Goal: Transaction & Acquisition: Purchase product/service

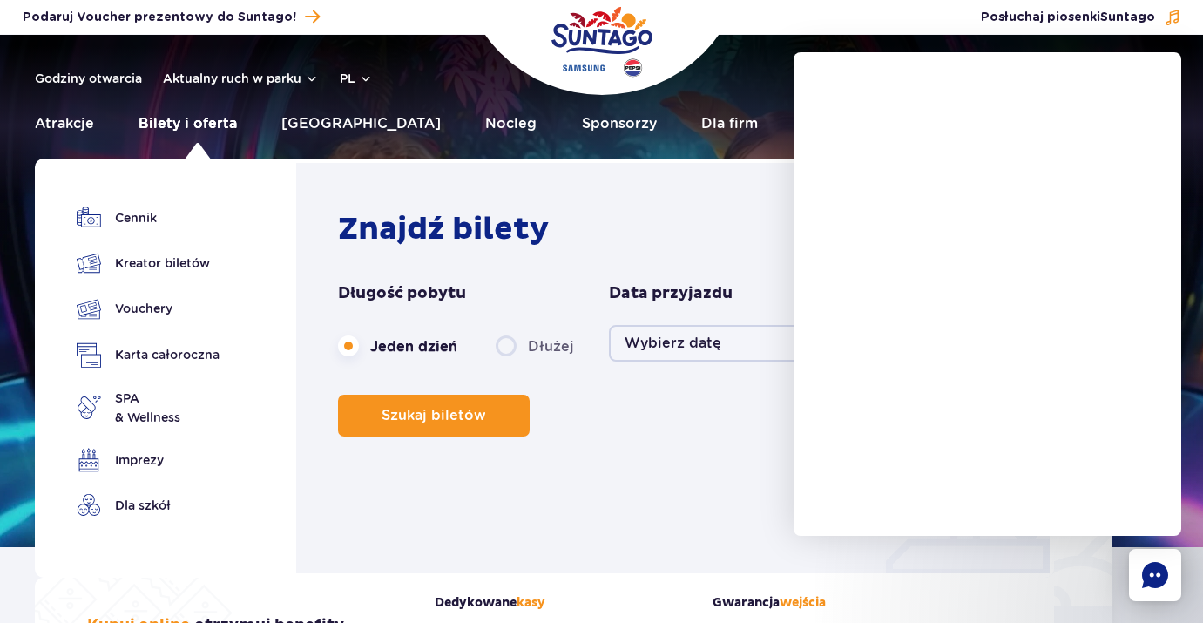
click at [220, 121] on link "Bilety i oferta" at bounding box center [188, 124] width 98 height 42
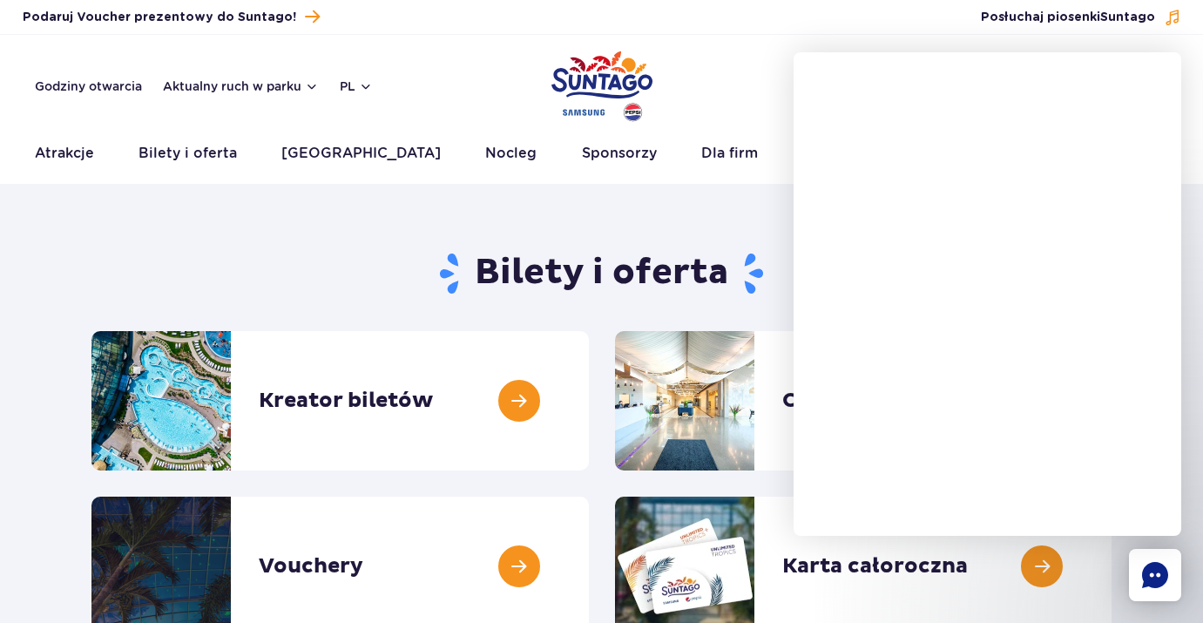
click at [1112, 369] on link at bounding box center [1112, 400] width 0 height 139
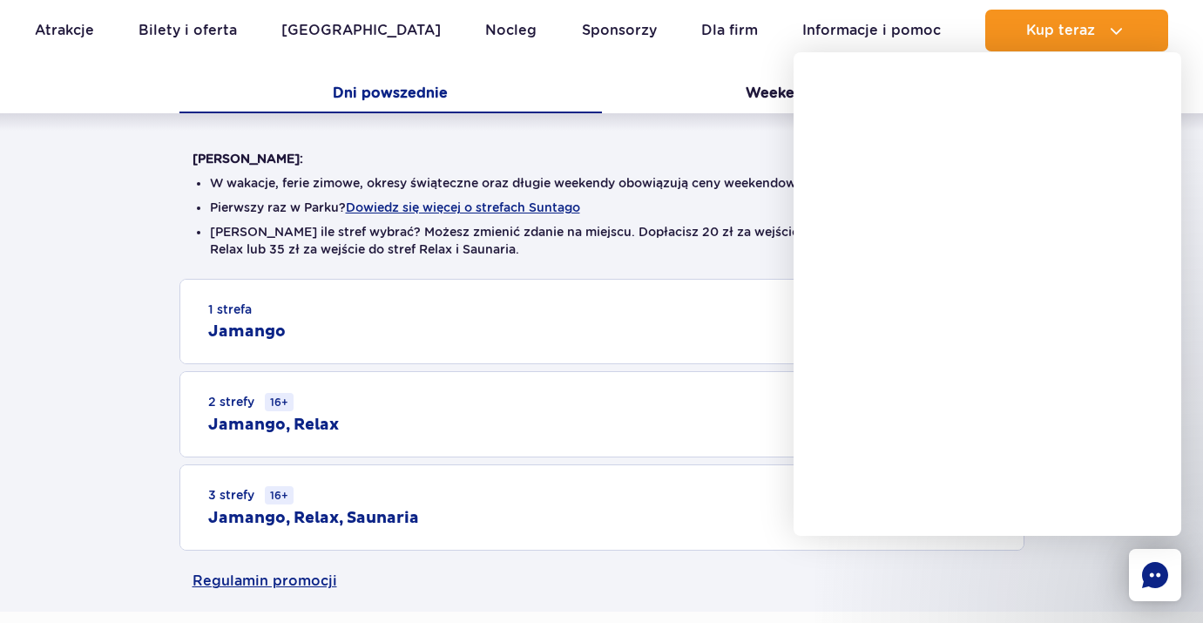
scroll to position [401, 0]
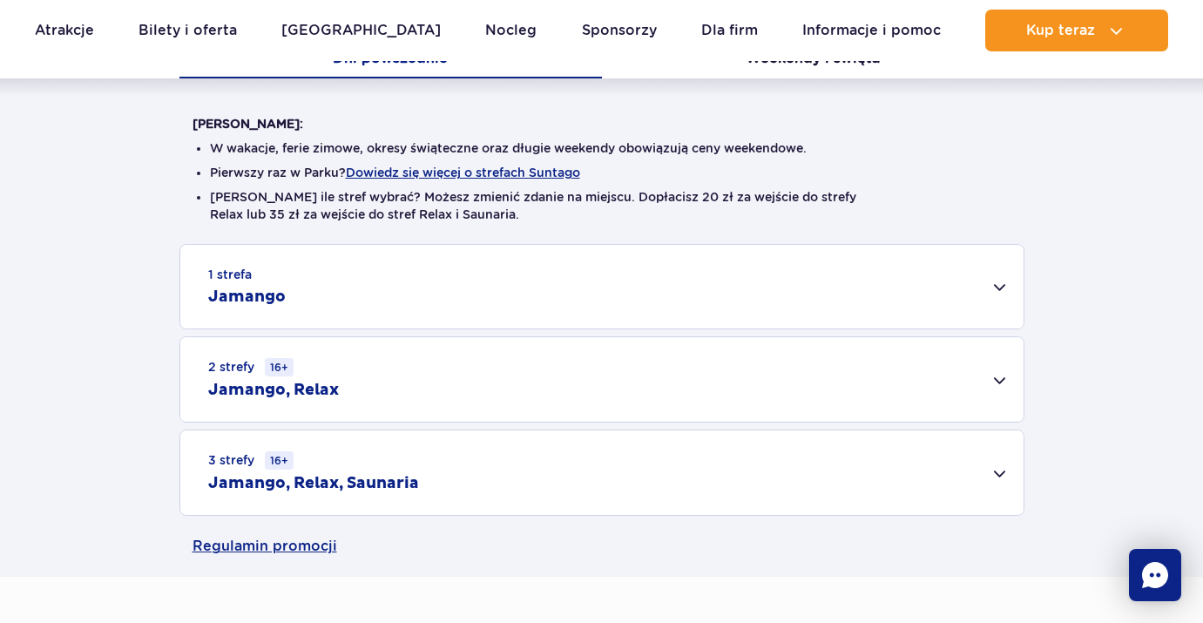
click at [615, 479] on div "3 strefy 16+ Jamango, Relax, Saunaria" at bounding box center [601, 472] width 843 height 85
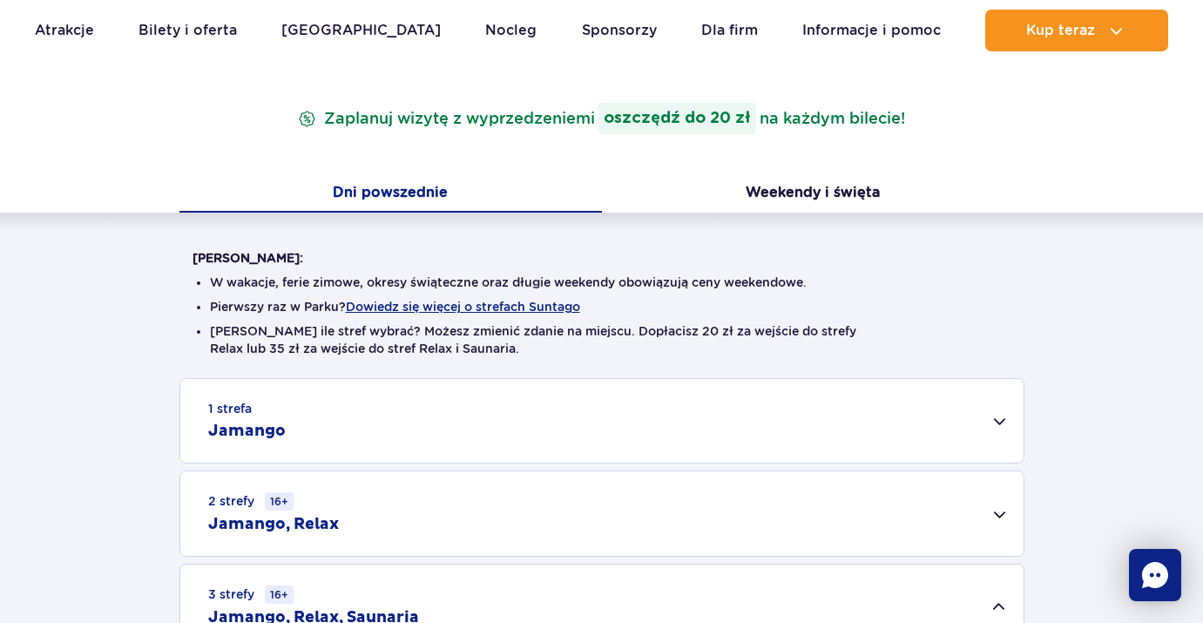
scroll to position [261, 0]
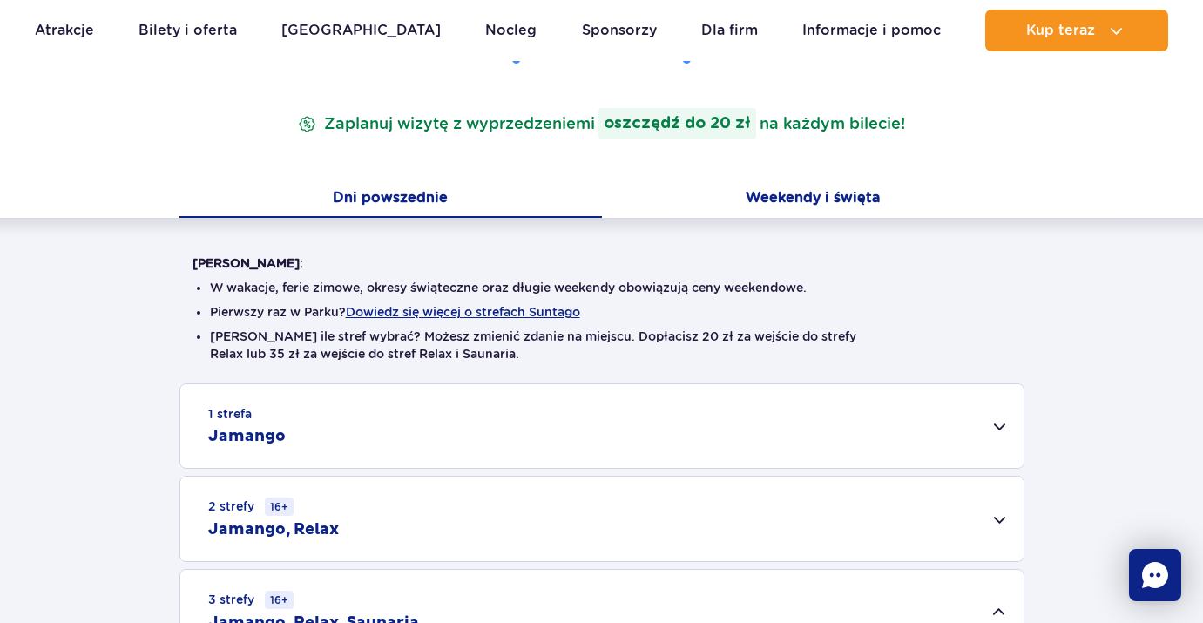
click at [816, 202] on button "Weekendy i święta" at bounding box center [813, 199] width 423 height 37
click at [464, 184] on button "Dni powszednie" at bounding box center [390, 199] width 423 height 37
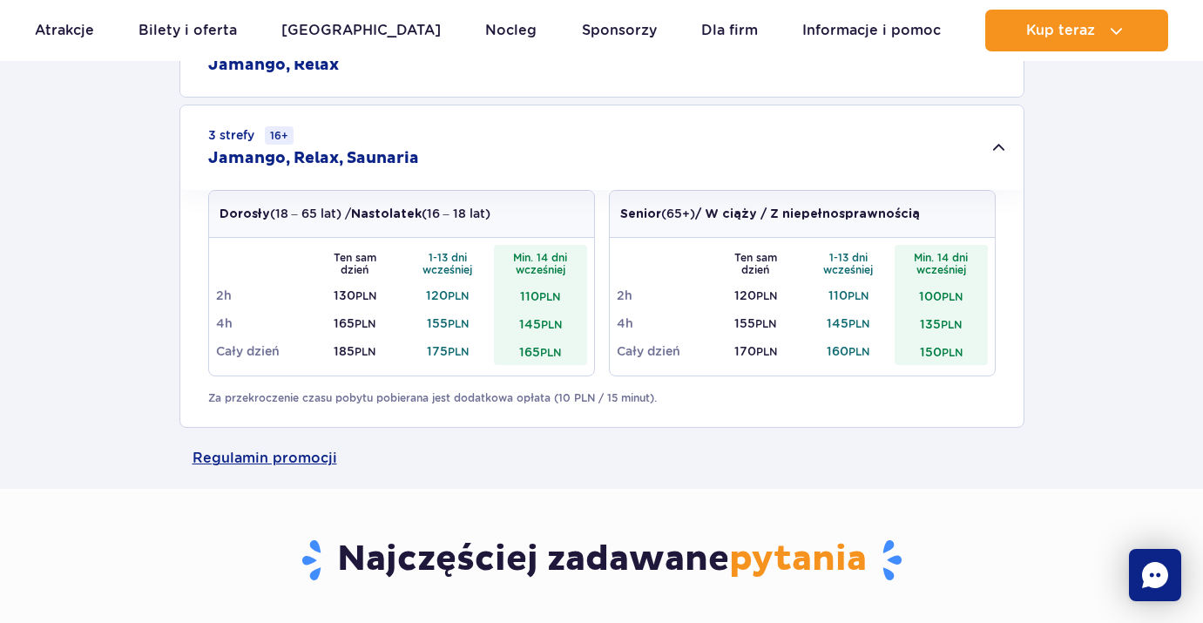
scroll to position [728, 0]
